Goal: Task Accomplishment & Management: Complete application form

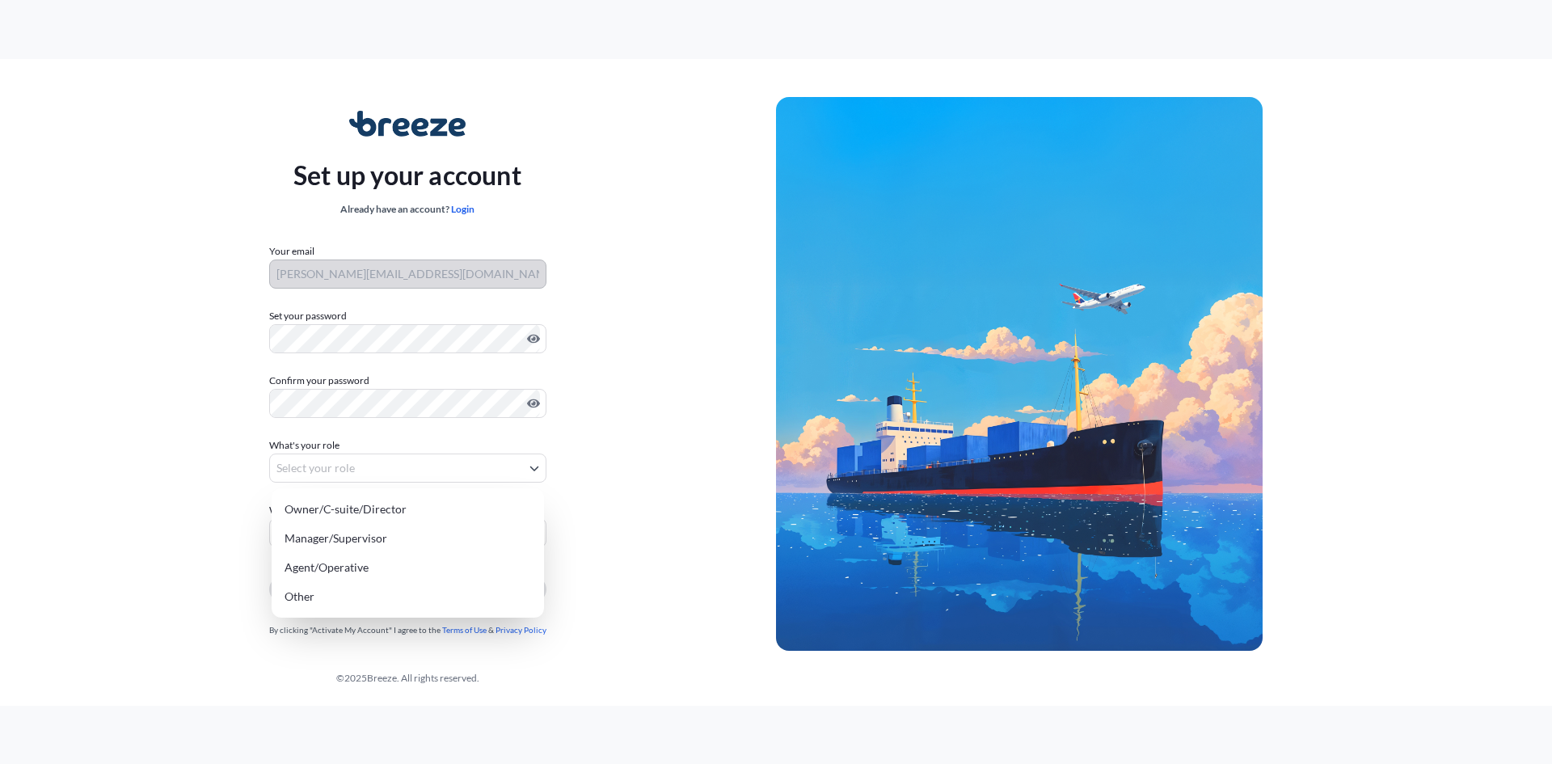
click at [358, 467] on body "Set up your account Already have an account? Login Your email f.dobson@amt-sa.c…" at bounding box center [776, 382] width 1552 height 764
click at [352, 567] on div "Agent/Operative" at bounding box center [407, 567] width 259 height 29
select select "agent/operative"
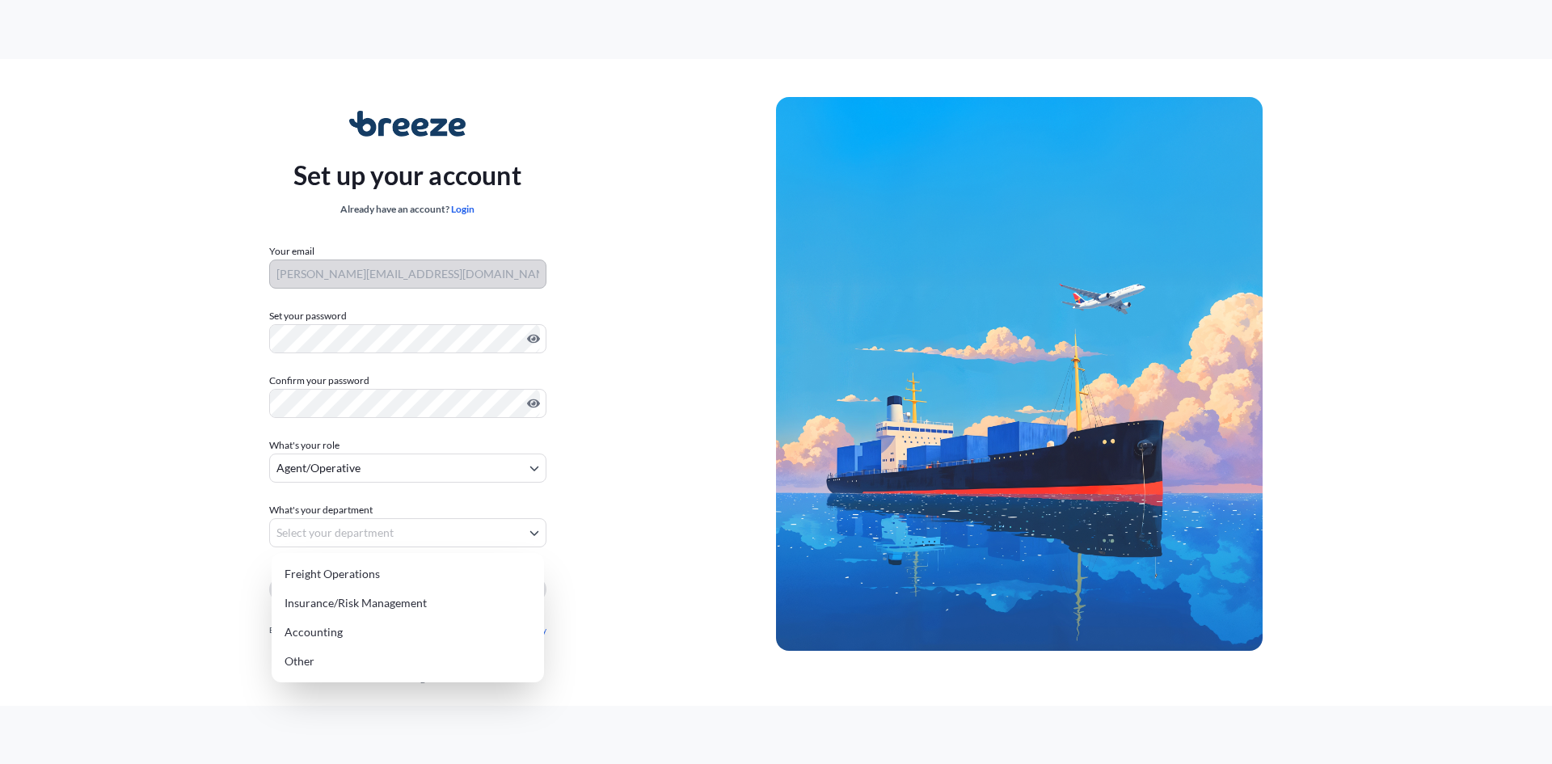
click at [360, 541] on body "Set up your account Already have an account? Login Your email f.dobson@amt-sa.c…" at bounding box center [776, 382] width 1552 height 764
click at [360, 571] on div "Freight Operations" at bounding box center [407, 573] width 259 height 29
select select "freight operations"
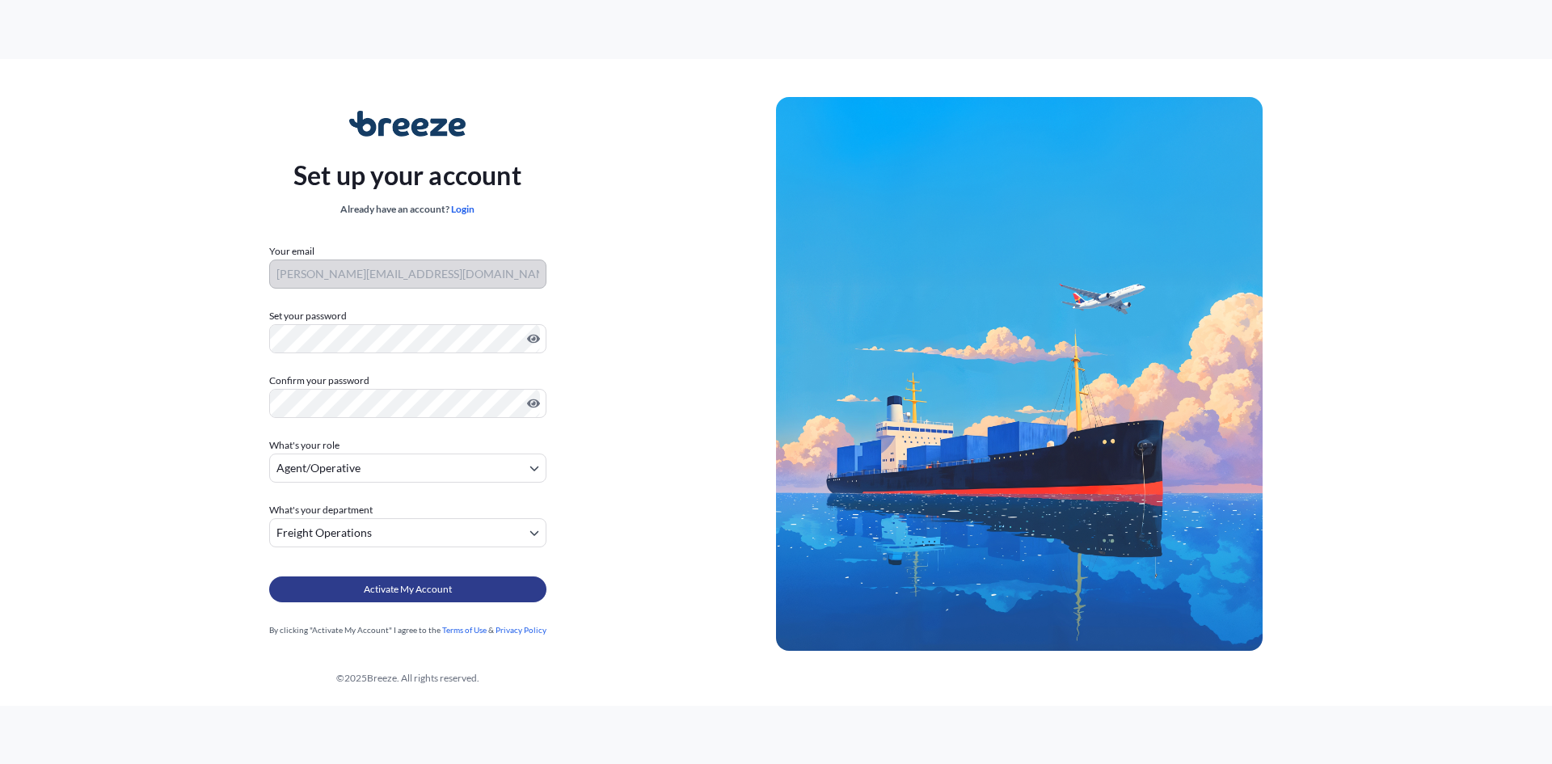
click at [371, 592] on span "Activate My Account" at bounding box center [408, 589] width 88 height 16
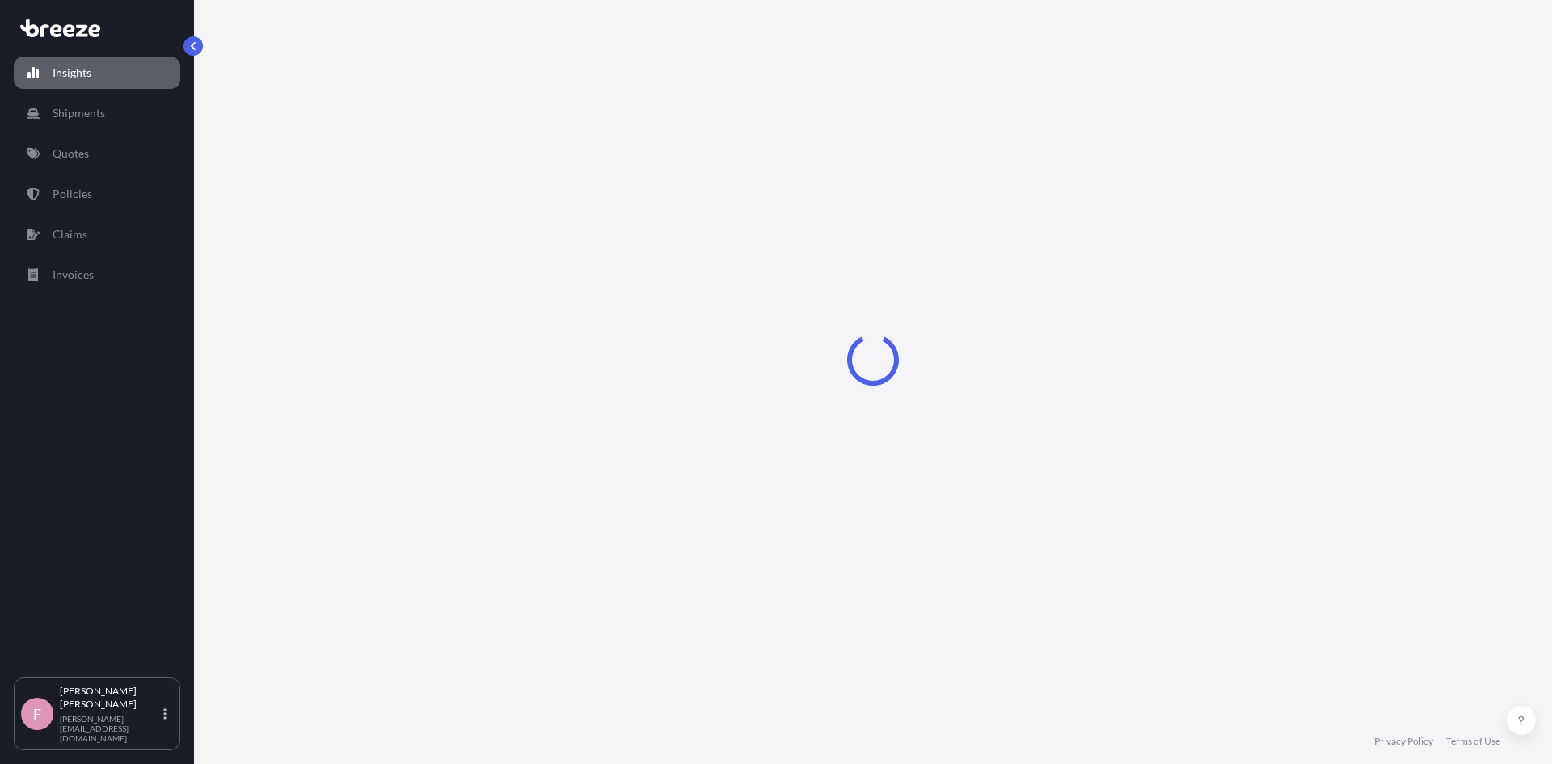
select select "2025"
